Goal: Use online tool/utility: Utilize a website feature to perform a specific function

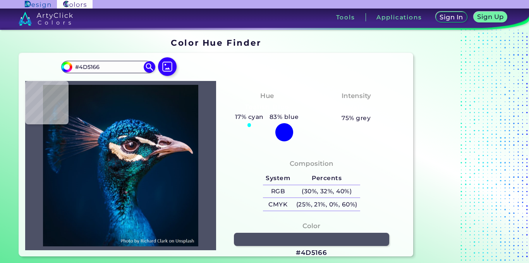
type input "#0b1729"
type input "#0B1729"
type input "#08202d"
type input "#08202D"
type input "#123f45"
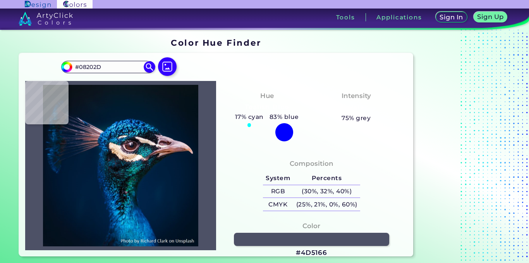
type input "#123F45"
type input "#208599"
type input "#2484a0"
type input "#2484A0"
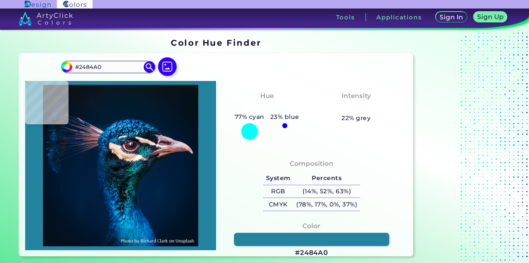
type input "#26acbe"
type input "#26ACBE"
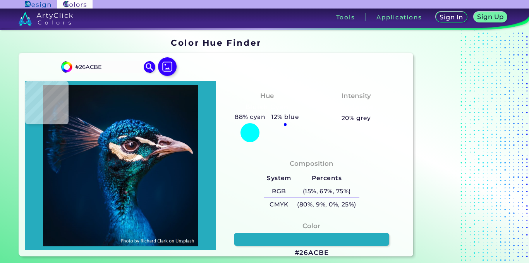
type input "#18809f"
type input "#18809F"
type input "#04303c"
type input "#04303C"
type input "#190913"
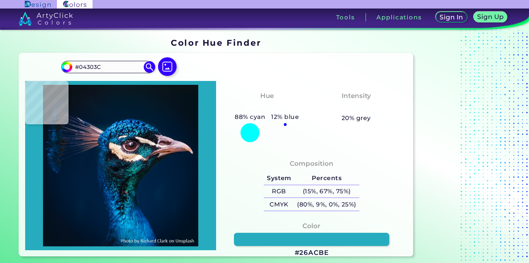
type input "#190913"
type input "#001a33"
type input "#001A33"
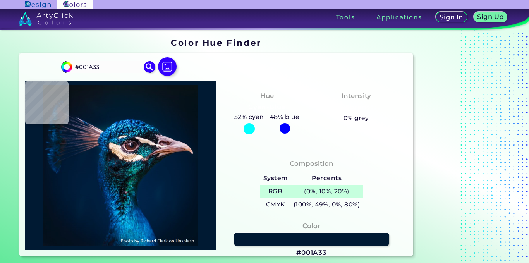
click at [347, 192] on h5 "(0%, 10%, 20%)" at bounding box center [326, 191] width 72 height 13
click at [337, 192] on h5 "(0%, 10%, 20%) copied" at bounding box center [326, 191] width 72 height 13
click at [362, 192] on h5 "(0%, 10%, 20%)" at bounding box center [326, 191] width 72 height 13
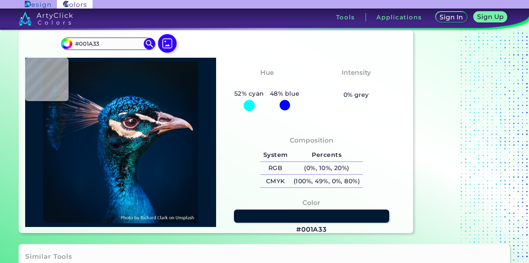
scroll to position [15, 0]
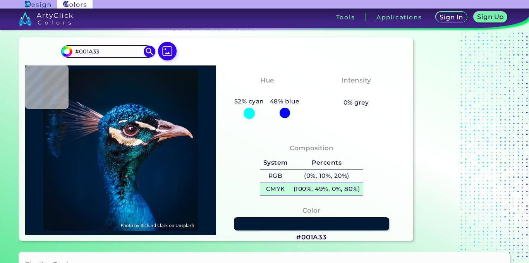
click at [306, 183] on h5 "(100%, 49%, 0%, 80%)" at bounding box center [326, 188] width 72 height 13
type input "#aa90a3"
type input "#AA90A3"
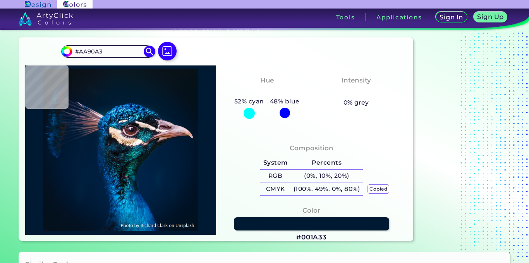
type input "#221e24"
type input "#221E24"
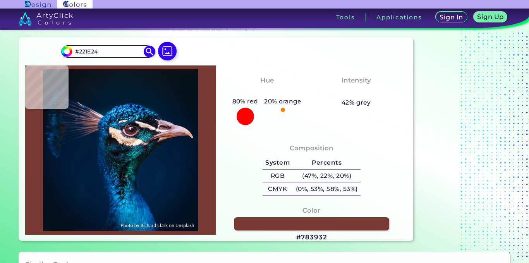
type input "#783932"
type input "#edccdd"
type input "#EDCCDD"
type input "#765763"
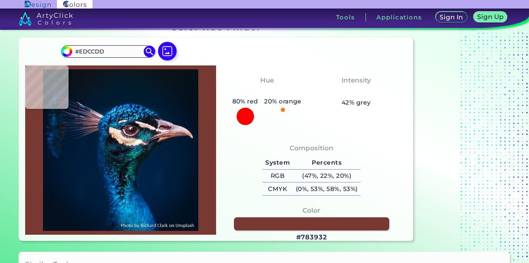
type input "#765763"
type input "#766372"
type input "#756166"
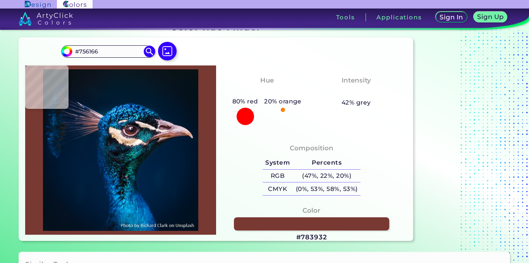
type input "#f1e1d9"
type input "#F1E1D9"
type input "#eeddd3"
type input "#EEDDD3"
type input "#edd6c9"
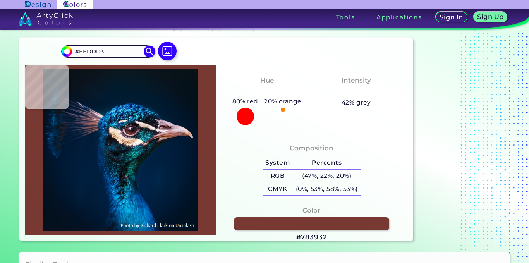
type input "#EDD6C9"
type input "#f8d0b0"
type input "#F8D0B0"
type input "#b98764"
type input "#B98764"
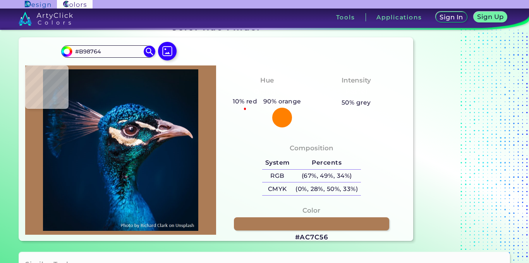
type input "#ac7c56"
type input "#AC7C56"
type input "#7b4a29"
type input "#7B4A29"
type input "#ac7c56"
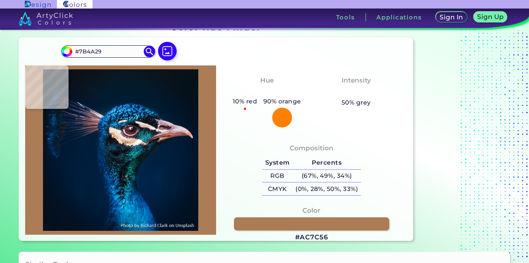
type input "#AC7C56"
type input "#bd8e6a"
type input "#BD8E6A"
type input "#ca9c7a"
type input "#CA9C7A"
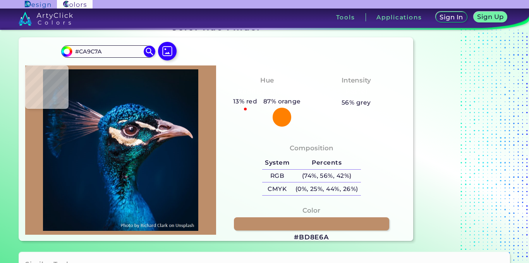
type input "#bd8e6a"
type input "#BD8E6A"
type input "#f4e3d4"
type input "#F4E3D4"
type input "#47362f"
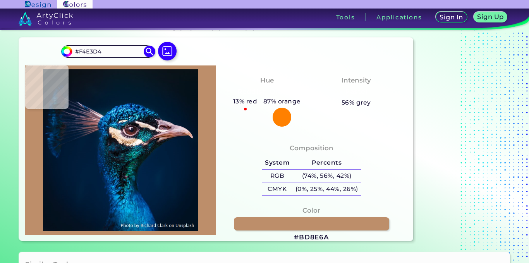
type input "#47362F"
type input "#0f2533"
type input "#0F2533"
type input "#091b28"
type input "#091B28"
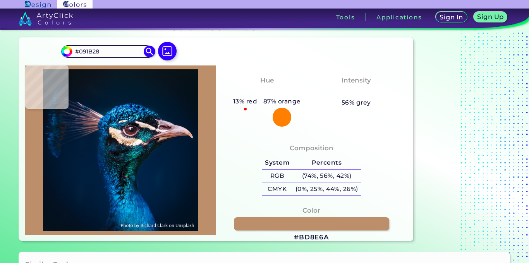
type input "#12292f"
type input "#12292F"
type input "#060b0f"
type input "#060B0F"
type input "#0d0d14"
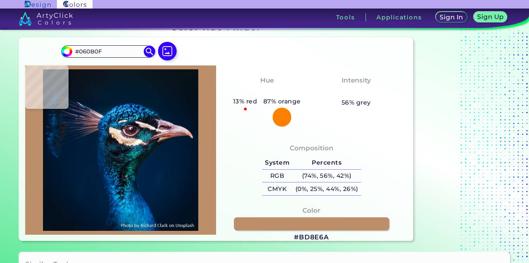
type input "#0D0D14"
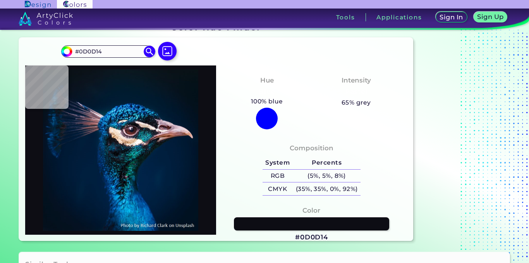
type input "#0b1117"
type input "#0B1117"
type input "#07181f"
type input "#07181F"
type input "#00222e"
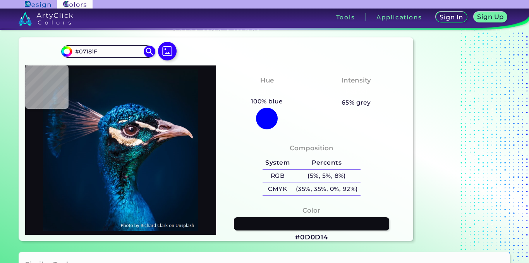
type input "#00222E"
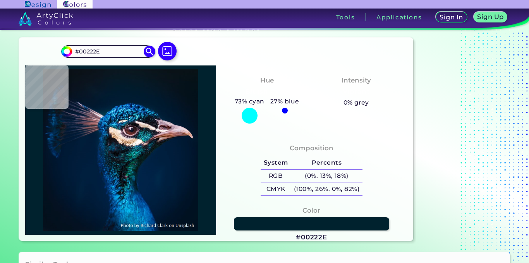
type input "#013e4b"
type input "#013E4B"
type input "#040a15"
type input "#040A15"
type input "#012227"
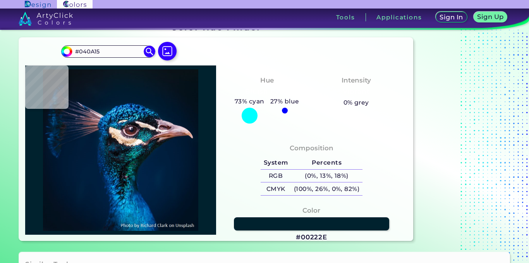
type input "#012227"
type input "#0c777c"
type input "#0C777C"
type input "#0d7d85"
type input "#0D7D85"
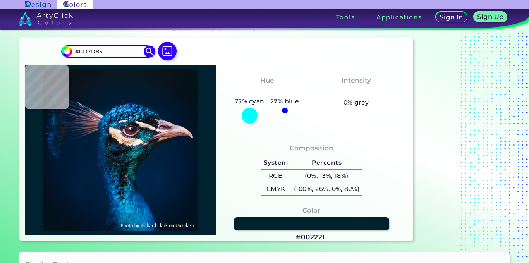
type input "#2b8d99"
type input "#2B8D99"
type input "#0b4151"
type input "#0B4151"
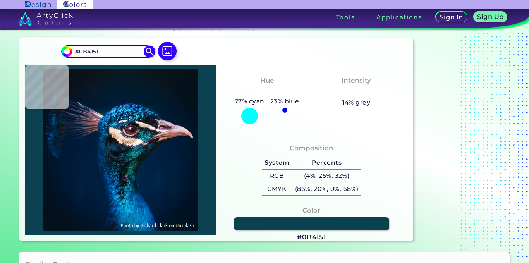
type input "#002a37"
type input "#002A37"
type input "#01202a"
type input "#01202A"
type input "#10545f"
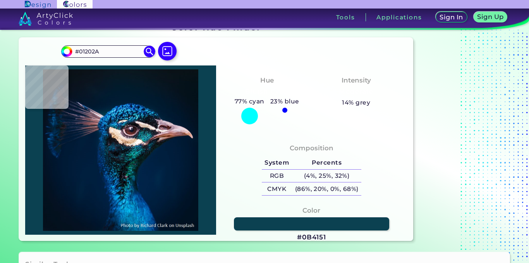
type input "#10545F"
type input "#00323f"
type input "#00323F"
type input "#011624"
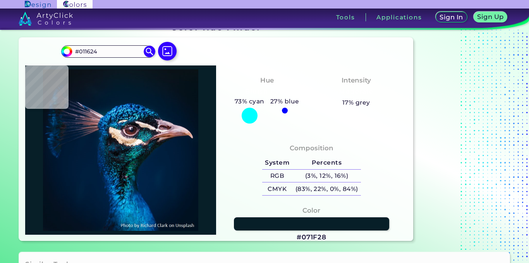
type input "#071f28"
type input "#071F28"
type input "#09202b"
type input "#09202B"
type input "#0c3d42"
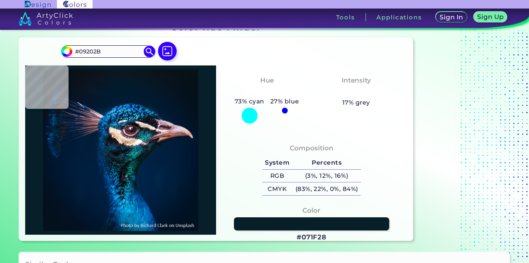
type input "#0C3D42"
type input "#05413f"
type input "#05413F"
type input "#022d2a"
type input "#022D2A"
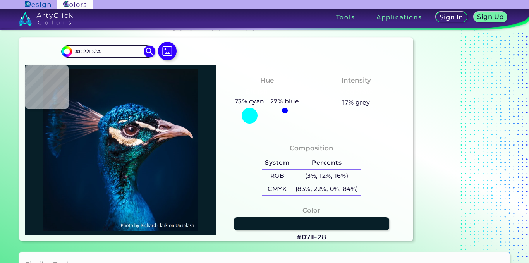
type input "#09191c"
type input "#09191C"
type input "#122023"
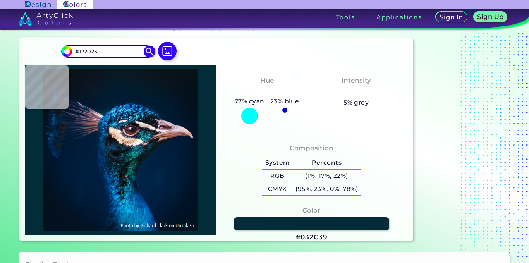
type input "#032c39"
type input "#032C39"
type input "#0c404b"
type input "#0C404B"
type input "#0c1921"
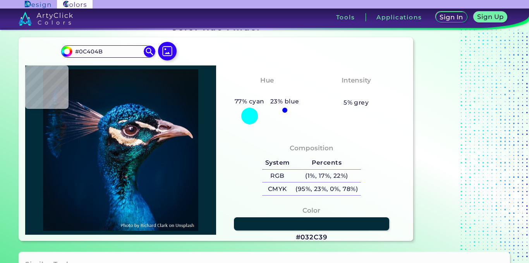
type input "#0C1921"
type input "#02090b"
type input "#02090B"
type input "#050f10"
type input "#050F10"
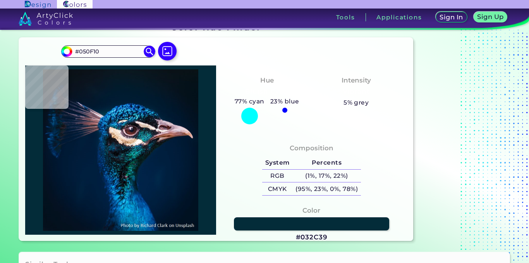
type input "#000b0c"
type input "#000B0C"
type input "#000f16"
type input "#000F16"
type input "#03121c"
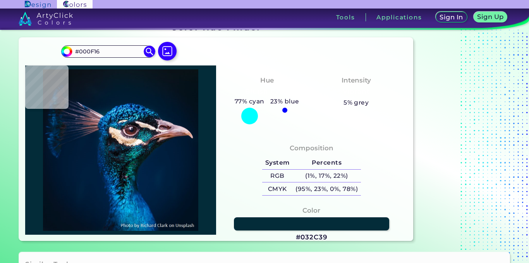
type input "#03121C"
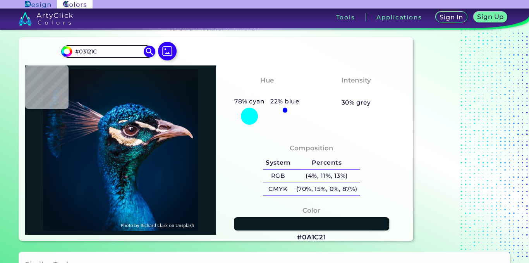
type input "#0a1c21"
type input "#0A1C21"
type input "#09191f"
type input "#09191F"
type input "#042328"
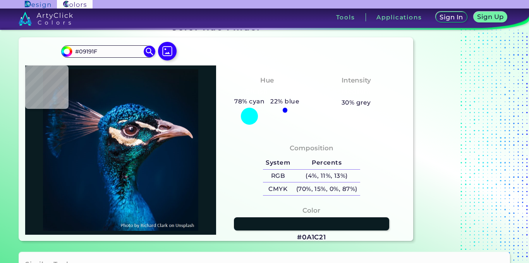
type input "#042328"
type input "#04131a"
type input "#04131A"
type input "#01090d"
type input "#01090D"
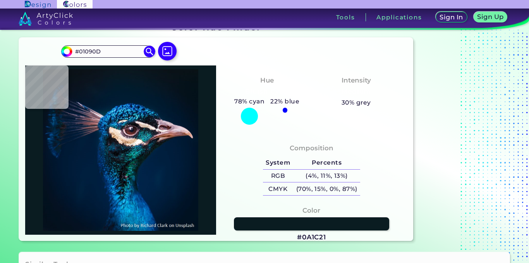
type input "#020105"
type input "#02070d"
type input "#02070D"
type input "#0c1e29"
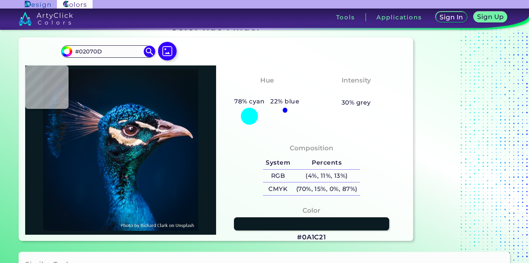
type input "#0C1E29"
type input "#13202d"
type input "#13202D"
type input "#0f0d19"
type input "#0F0D19"
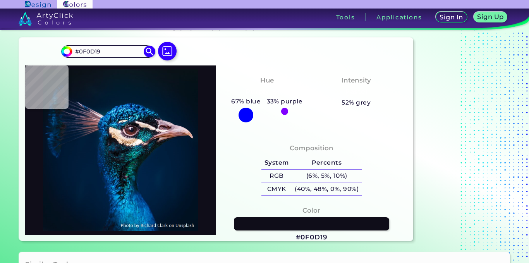
type input "#0f1118"
type input "#0F1118"
type input "#091419"
type input "#095962"
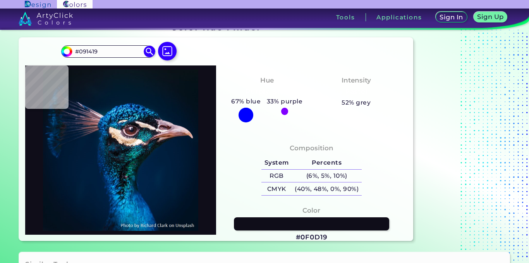
type input "#095962"
type input "#085161"
type input "#0b3f53"
type input "#0B3F53"
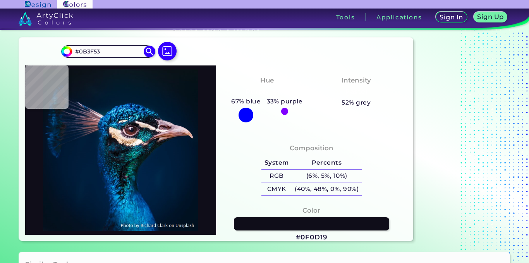
type input "#001c33"
type input "#001C33"
type input "#0d2c3e"
type input "#0D2C3E"
type input "#0c0f19"
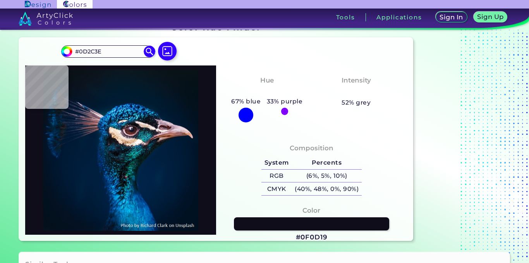
type input "#0C0F19"
type input "#03060f"
type input "#03060F"
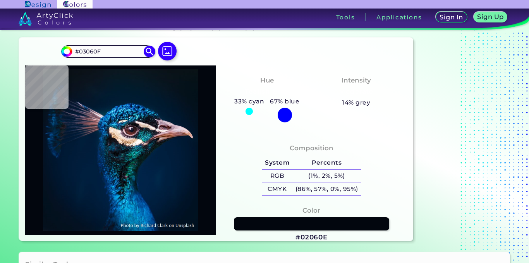
type input "#02060e"
type input "#02060E"
type input "#010810"
type input "#061119"
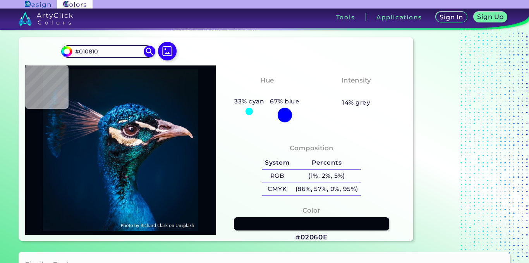
type input "#061119"
type input "#04141c"
type input "#04141C"
type input "#041721"
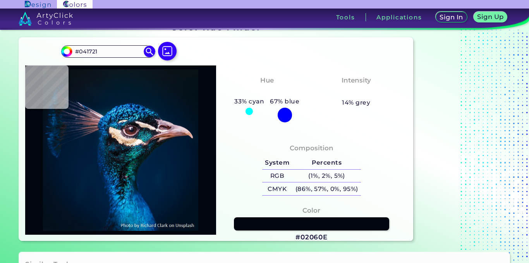
type input "#03161d"
type input "#03161D"
type input "#04060a"
type input "#04060A"
type input "#07060b"
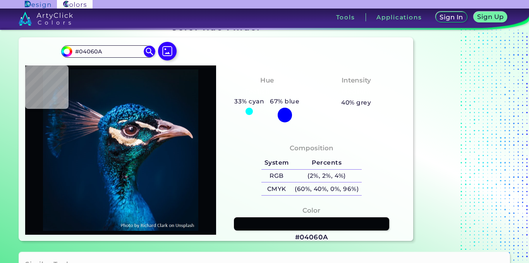
type input "#07060B"
type input "#0e121c"
type input "#0E121C"
type input "#0d2129"
type input "#0D2129"
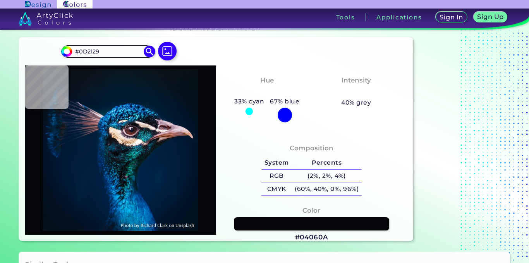
type input "#083d3f"
type input "#083D3F"
type input "#0d2129"
type input "#0D2129"
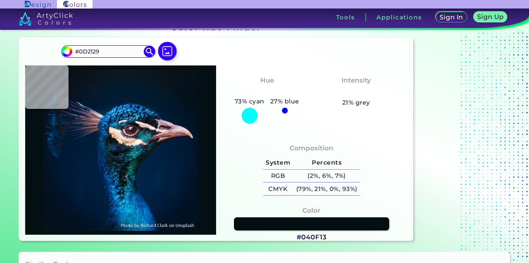
type input "#040f13"
type input "#040F13"
type input "#03161d"
type input "#03161D"
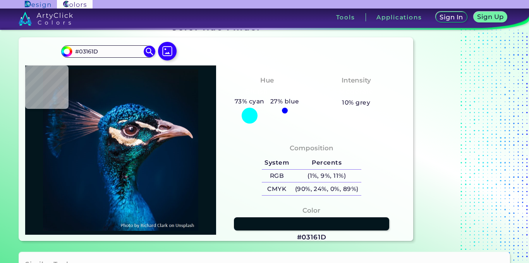
type input "#0e121c"
type input "#0E121C"
type input "#025756"
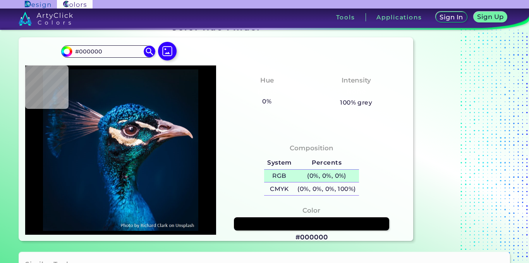
click at [299, 170] on h5 "(0%, 0%, 0%)" at bounding box center [327, 176] width 64 height 13
click at [299, 170] on h5 "(0%, 0%, 0%) copied" at bounding box center [327, 176] width 64 height 13
copy h5 "("
click at [312, 176] on h5 "(0%, 0%, 0%) copied" at bounding box center [327, 176] width 64 height 13
